Goal: Task Accomplishment & Management: Complete application form

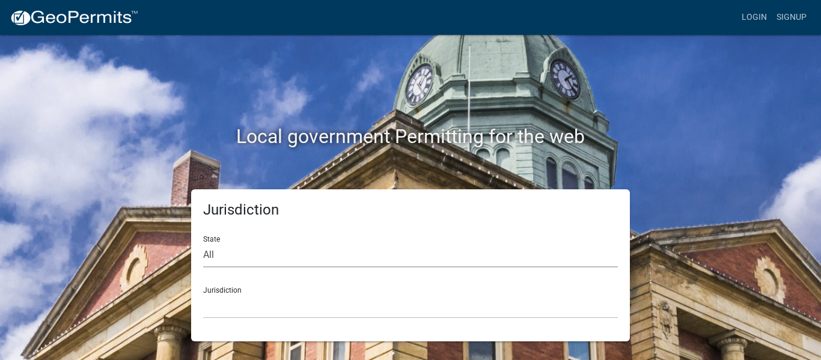
click at [210, 254] on select "All [US_STATE] [US_STATE] [US_STATE] [US_STATE] [US_STATE] [US_STATE] [US_STATE…" at bounding box center [410, 255] width 414 height 25
select select "[US_STATE]"
click at [203, 243] on select "All [US_STATE] [US_STATE] [US_STATE] [US_STATE] [US_STATE] [US_STATE] [US_STATE…" at bounding box center [410, 255] width 414 height 25
click at [219, 293] on div "Jurisdiction [GEOGRAPHIC_DATA], [US_STATE][PERSON_NAME][GEOGRAPHIC_DATA], [US_S…" at bounding box center [410, 297] width 414 height 41
click at [226, 288] on div "Jurisdiction [GEOGRAPHIC_DATA], [US_STATE][PERSON_NAME][GEOGRAPHIC_DATA], [US_S…" at bounding box center [410, 297] width 414 height 41
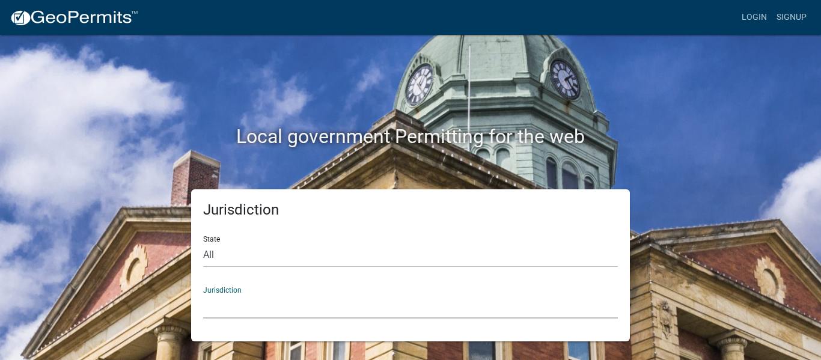
click at [236, 308] on select "[GEOGRAPHIC_DATA], [US_STATE][PERSON_NAME][GEOGRAPHIC_DATA], [US_STATE][PERSON_…" at bounding box center [410, 306] width 414 height 25
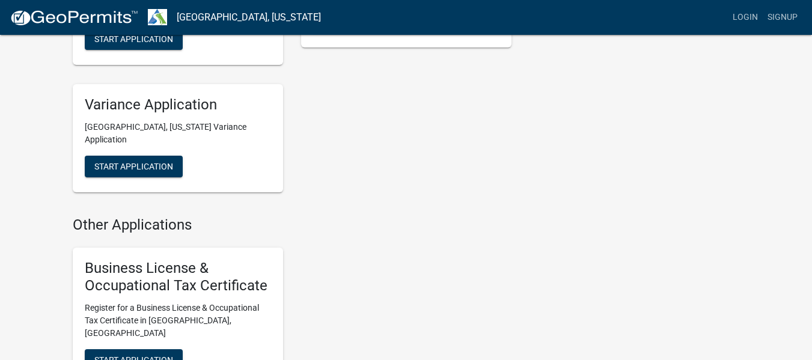
scroll to position [798, 0]
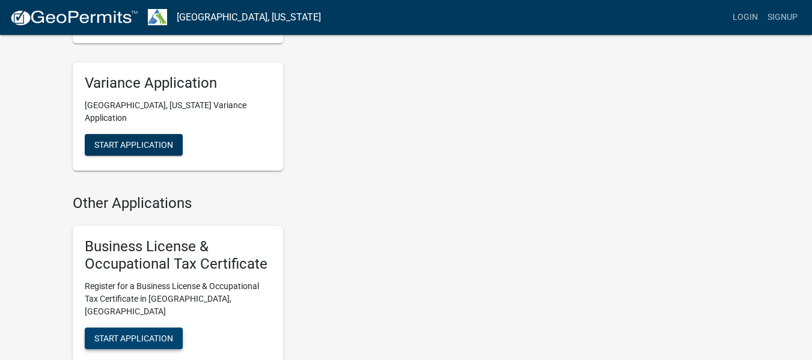
click at [153, 333] on span "Start Application" at bounding box center [133, 338] width 79 height 10
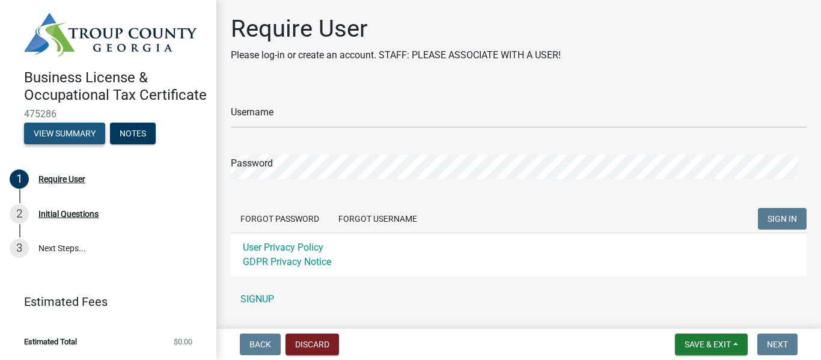
click at [68, 135] on button "View Summary" at bounding box center [64, 134] width 81 height 22
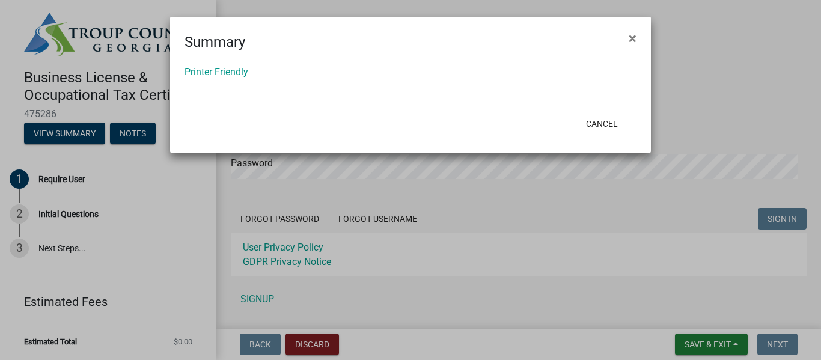
click at [128, 135] on ngb-modal-window "Summary × Printer Friendly Cancel" at bounding box center [410, 180] width 821 height 360
